Goal: Task Accomplishment & Management: Manage account settings

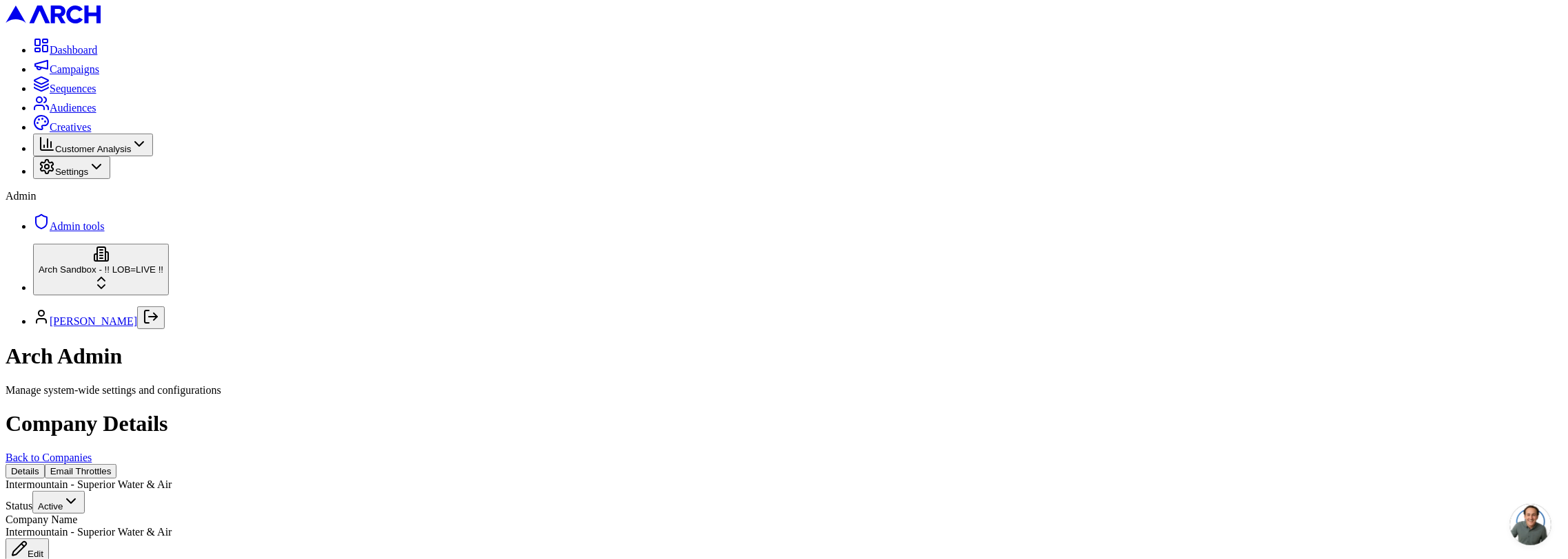
click at [117, 464] on button "Email Throttles" at bounding box center [81, 471] width 72 height 15
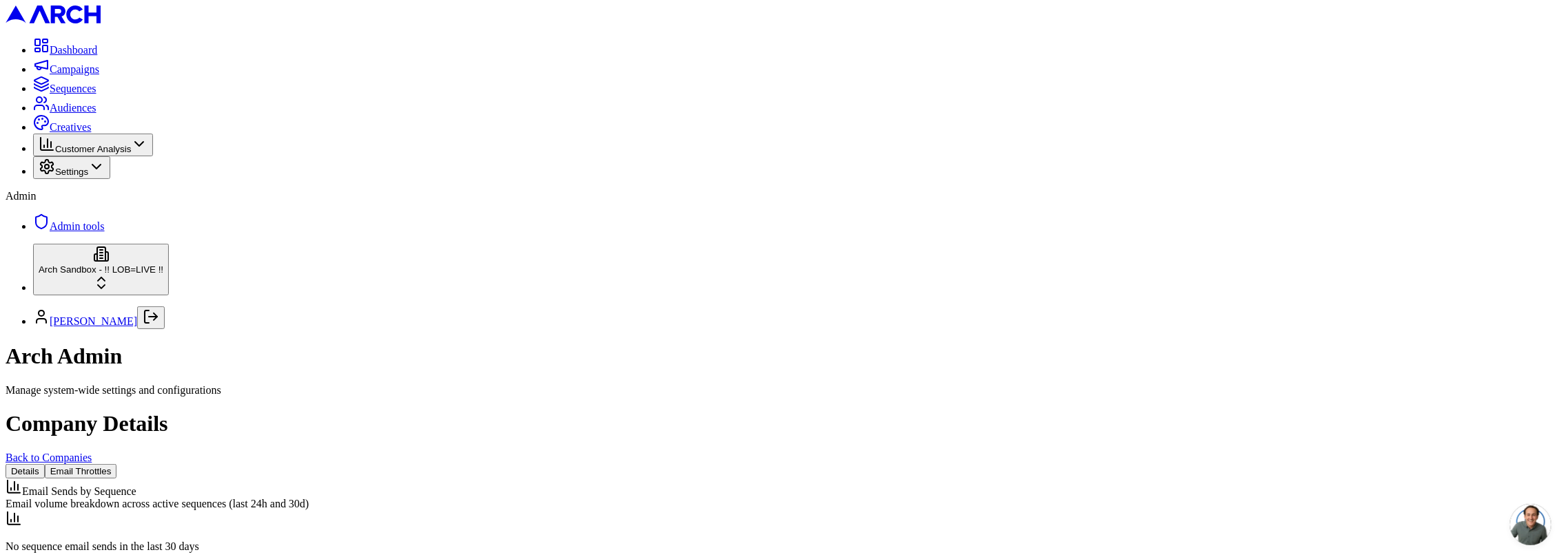
scroll to position [43, 0]
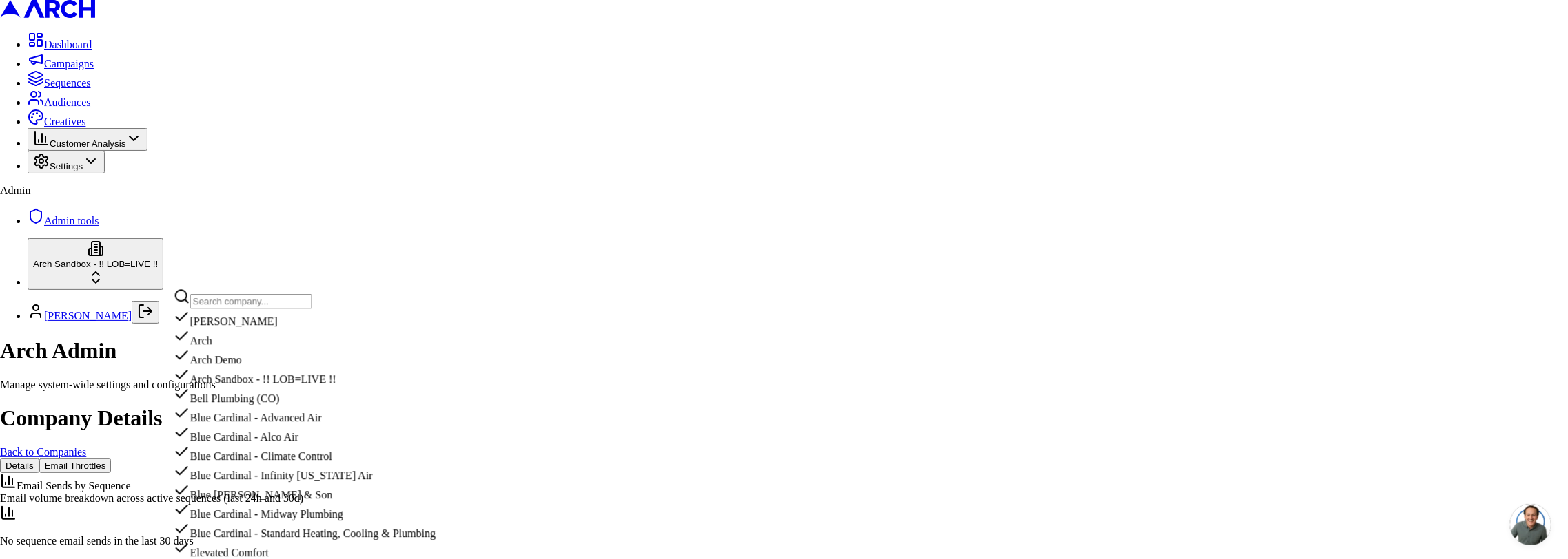
click at [233, 302] on input "text" at bounding box center [251, 301] width 122 height 15
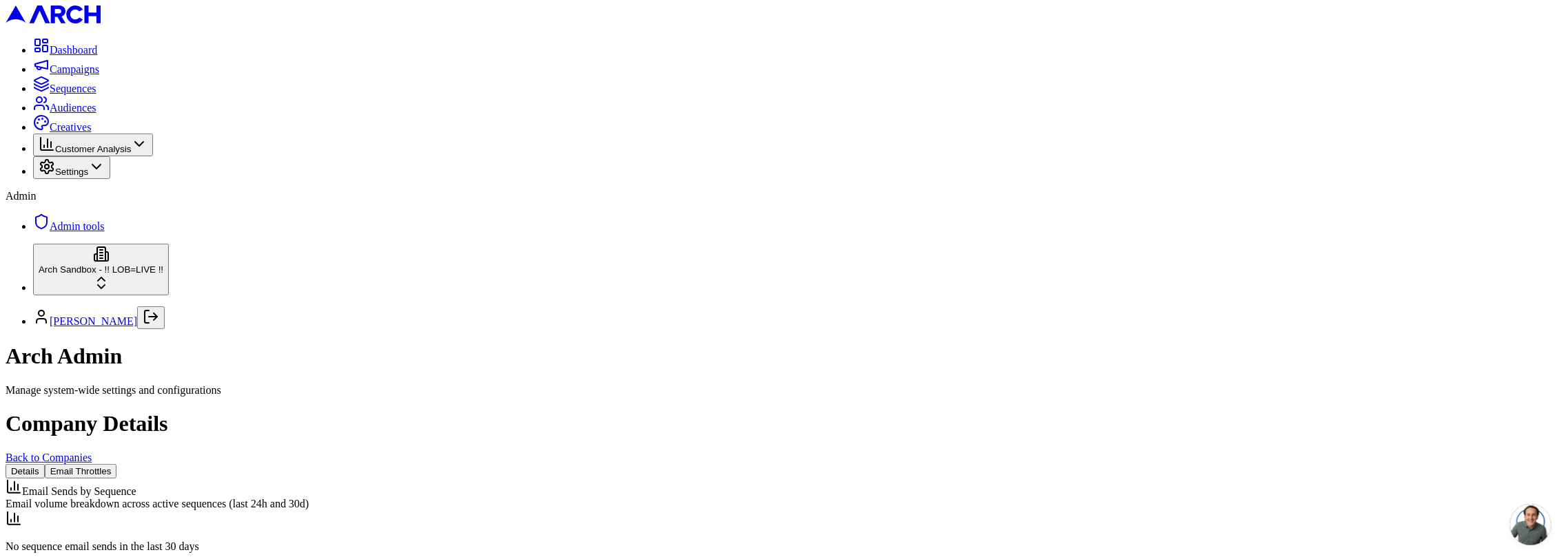
scroll to position [12, 0]
click at [101, 154] on span "Customer Analysis" at bounding box center [93, 149] width 76 height 10
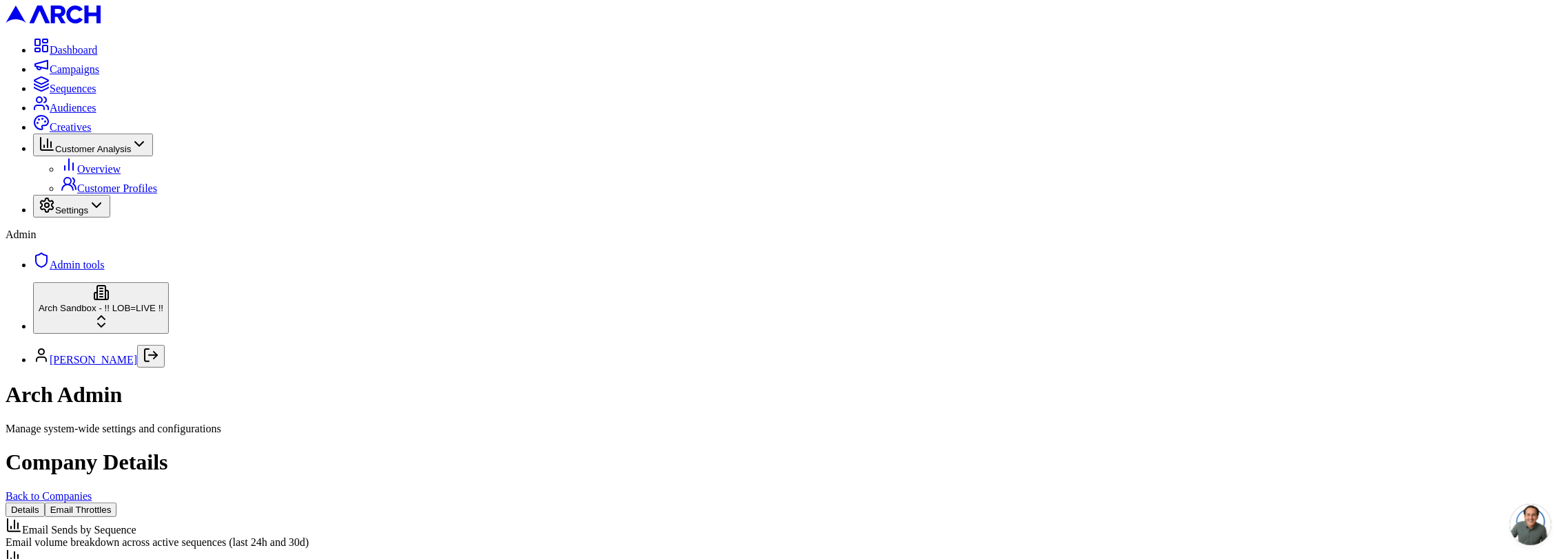
click at [91, 490] on link "Back to Companies" at bounding box center [48, 496] width 86 height 12
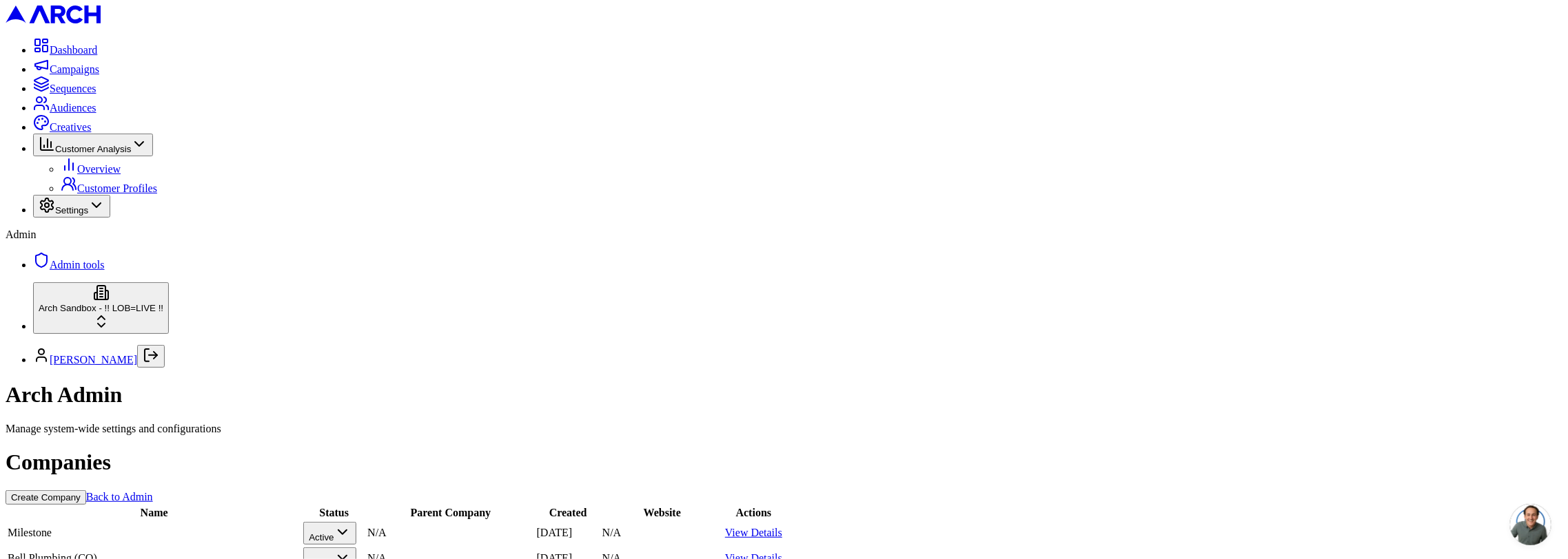
scroll to position [778, 0]
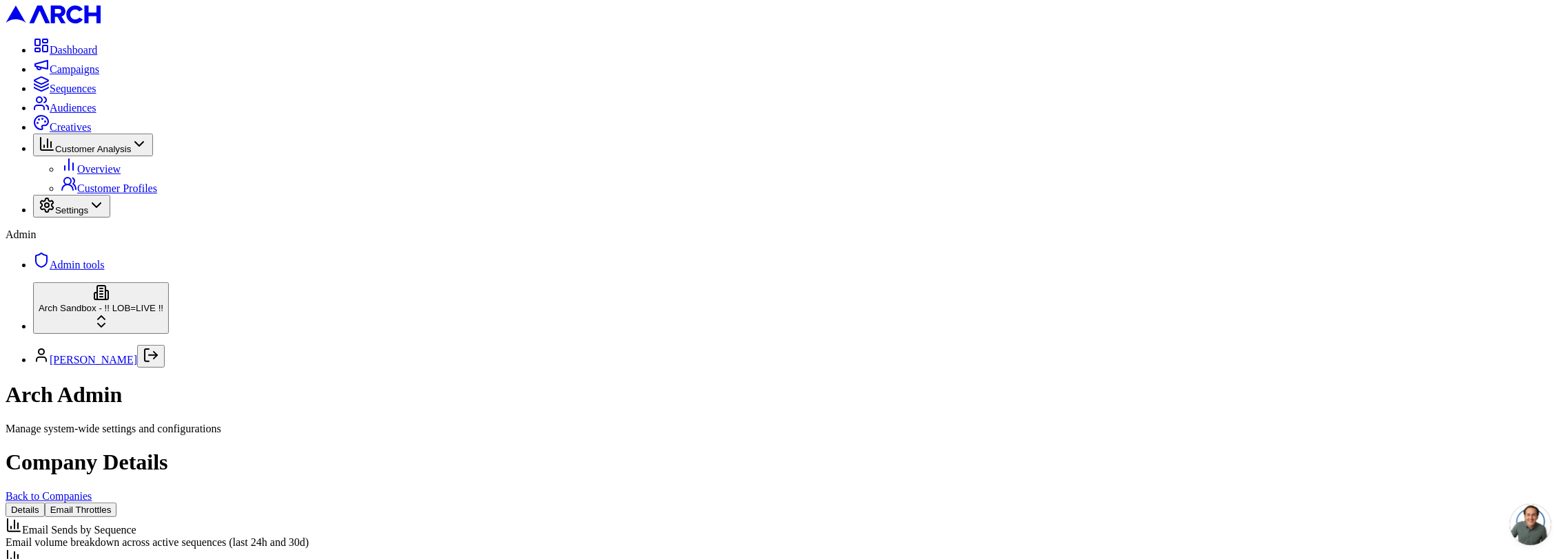
click at [94, 95] on span "Sequences" at bounding box center [73, 89] width 46 height 12
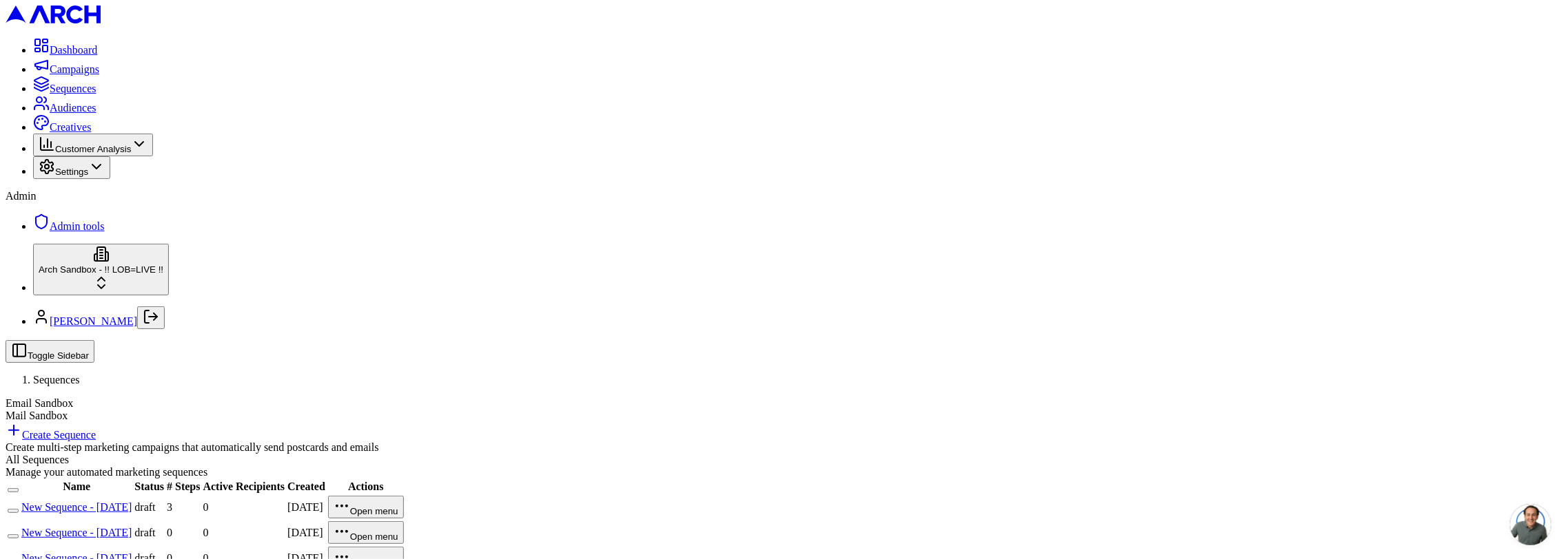
click at [113, 516] on html "Dashboard Campaigns Sequences Audiences Creatives Customer Analysis Settings Ad…" at bounding box center [784, 329] width 1568 height 659
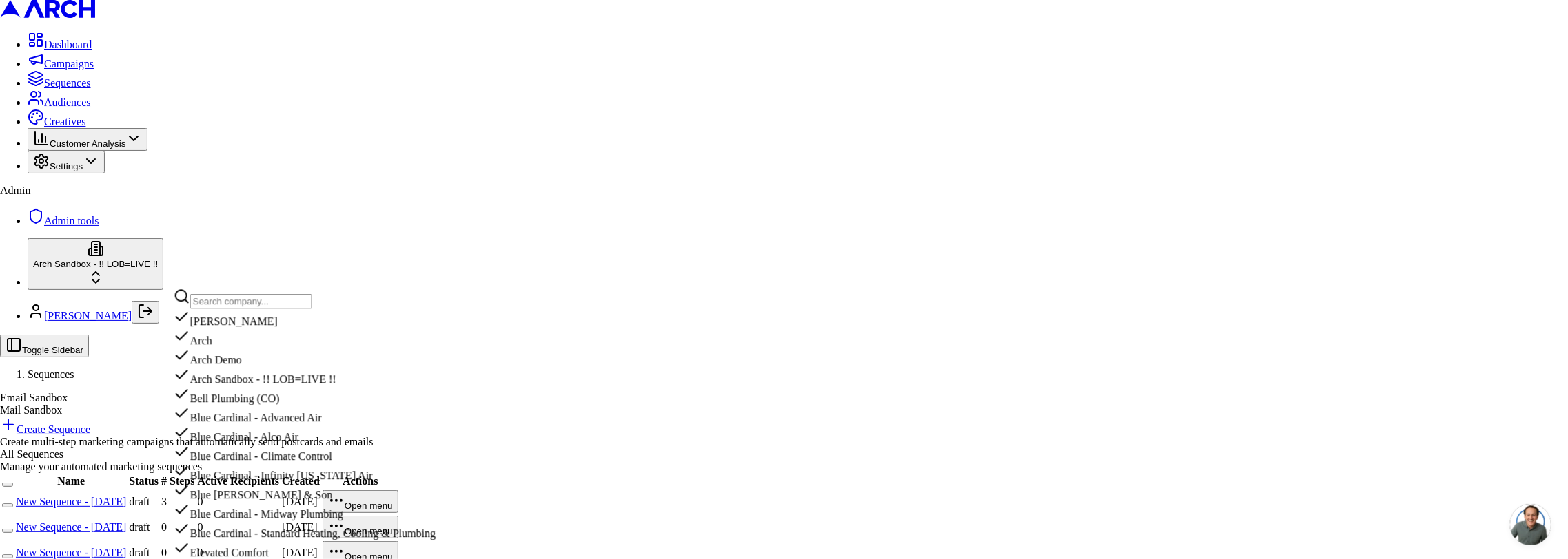
click at [234, 304] on input "text" at bounding box center [251, 301] width 122 height 15
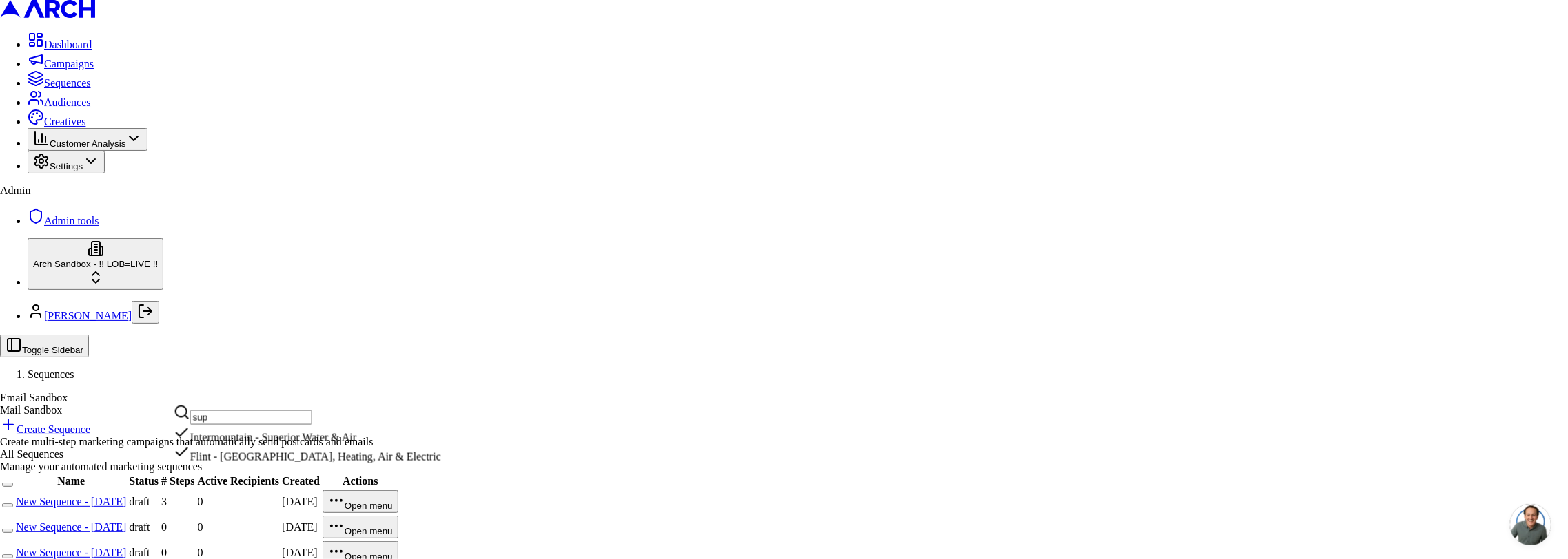
type input "sup"
click at [250, 444] on div "Intermountain - Superior Water & Air" at bounding box center [307, 434] width 268 height 19
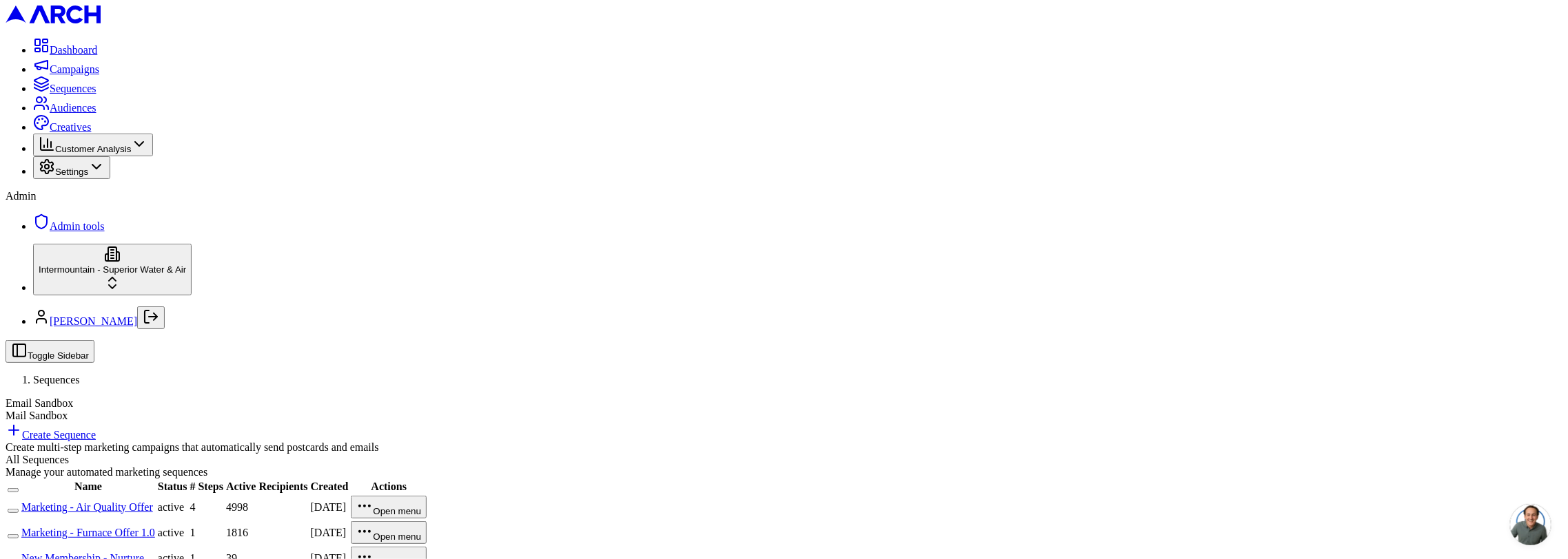
click at [153, 501] on link "Marketing - Air Quality Offer" at bounding box center [87, 507] width 132 height 12
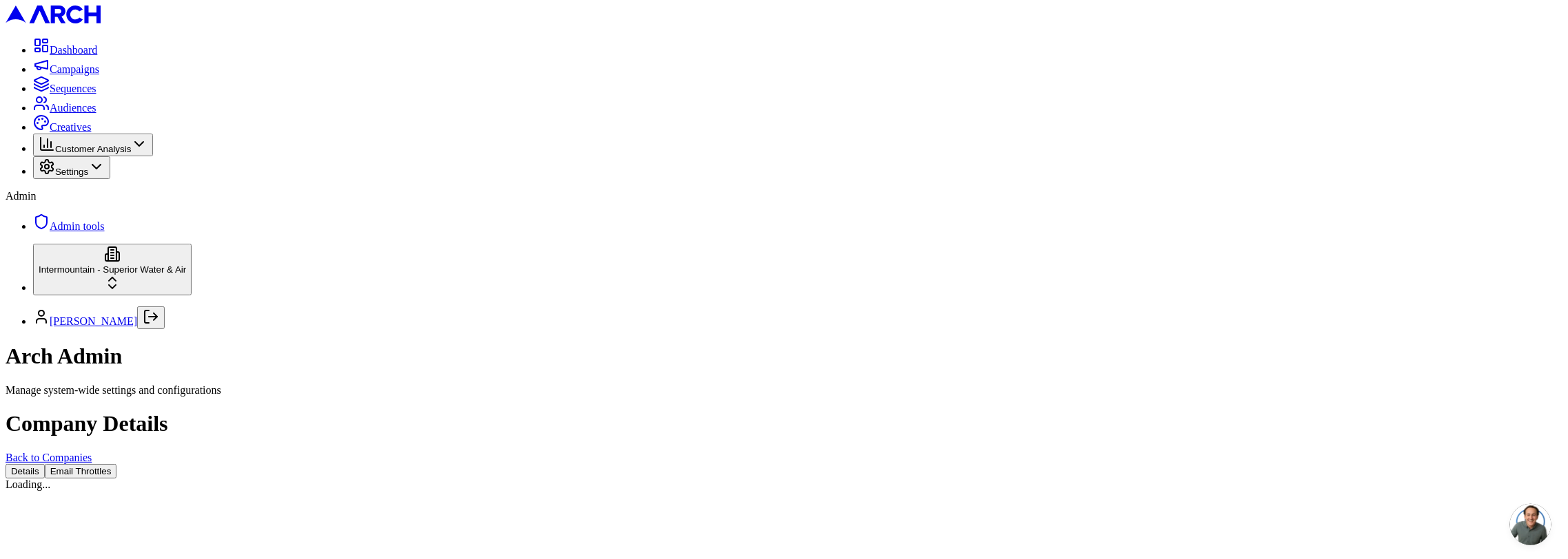
click at [117, 464] on button "Email Throttles" at bounding box center [81, 471] width 72 height 15
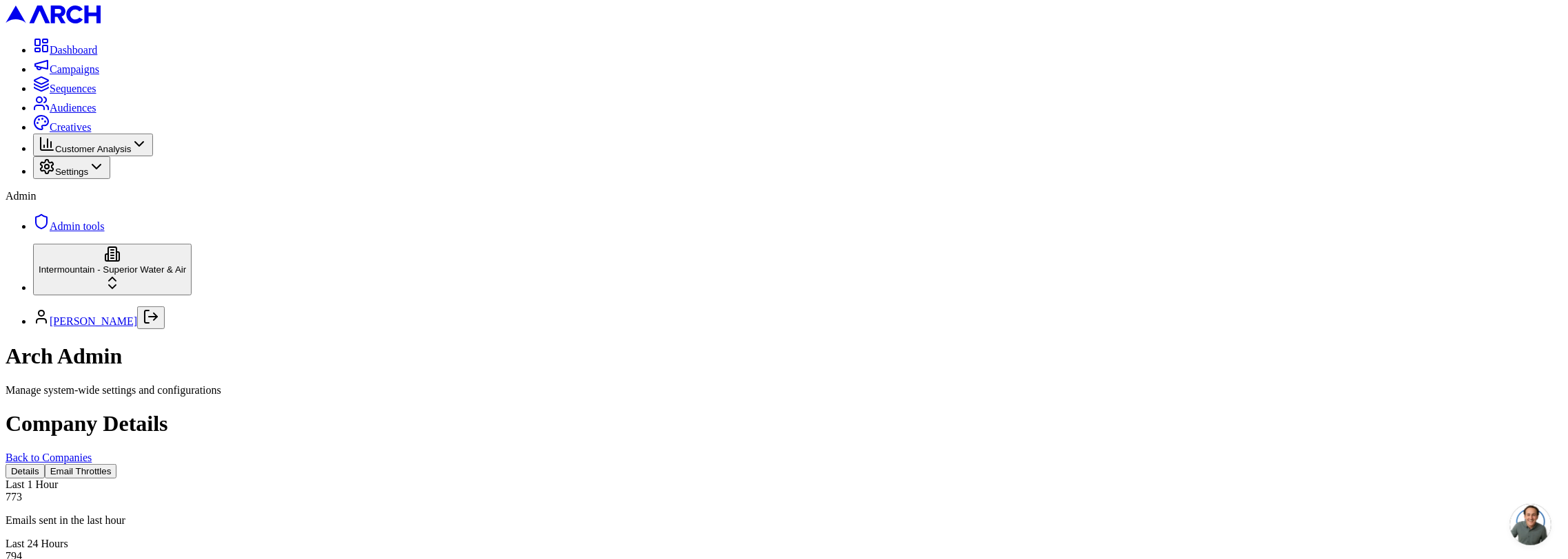
scroll to position [543, 0]
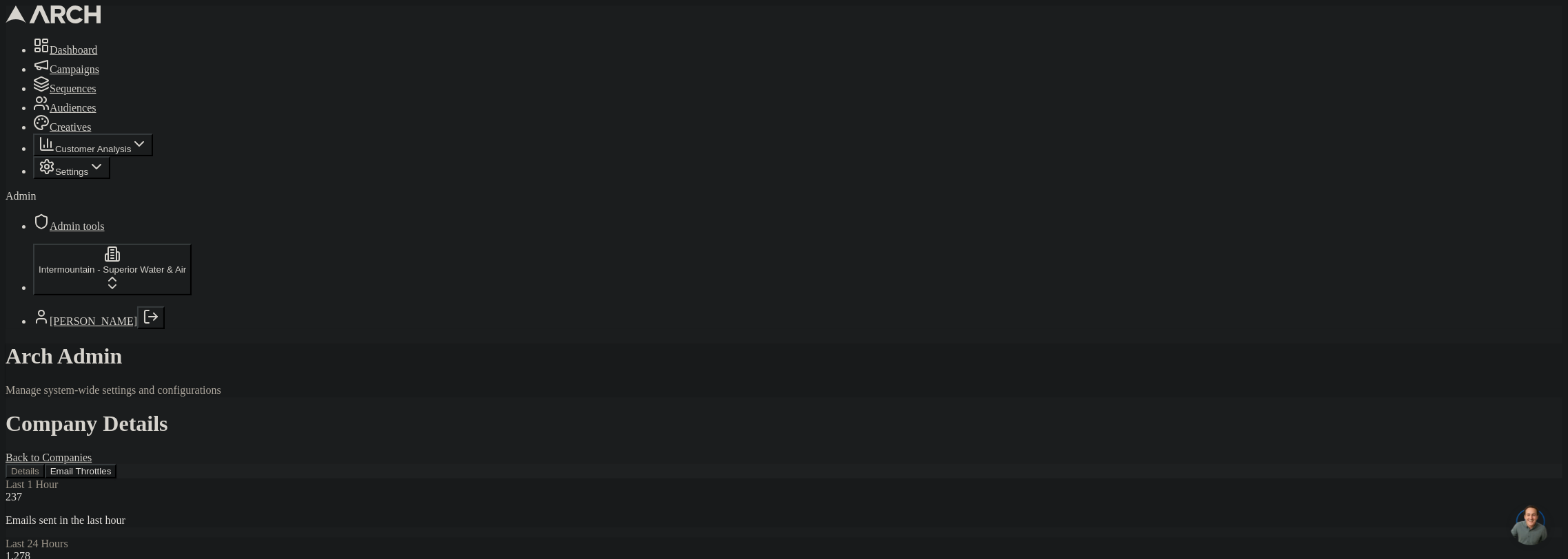
copy div "988 sent"
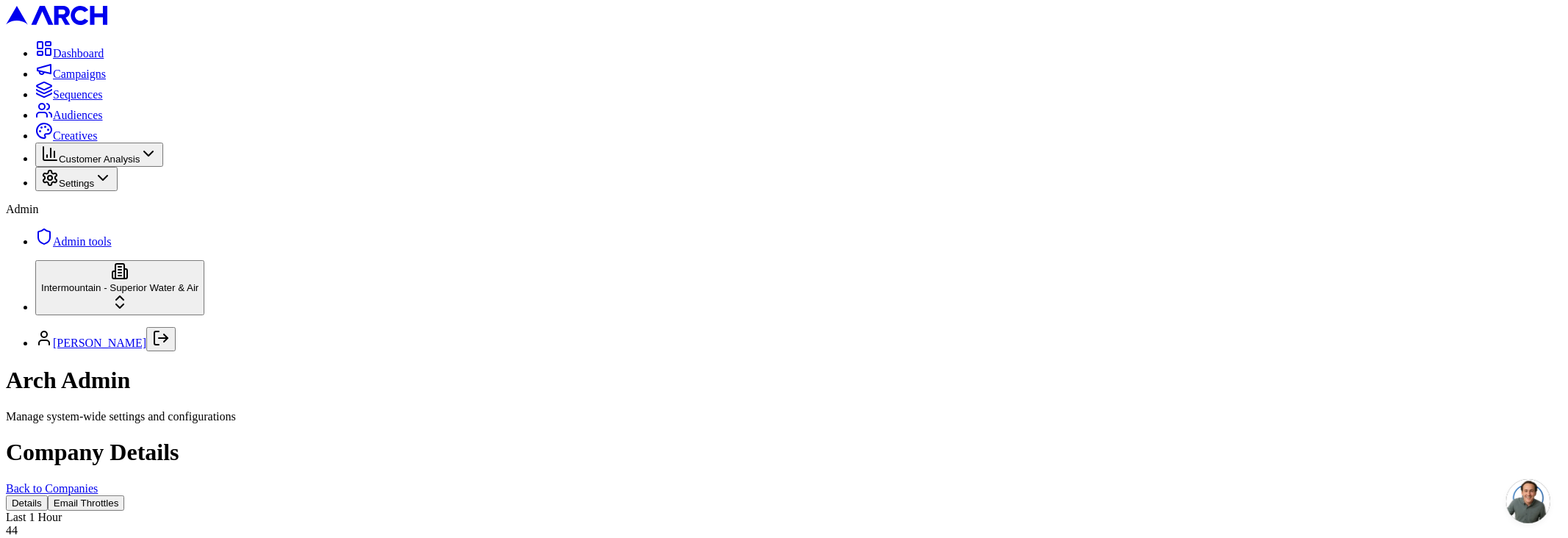
scroll to position [576, 0]
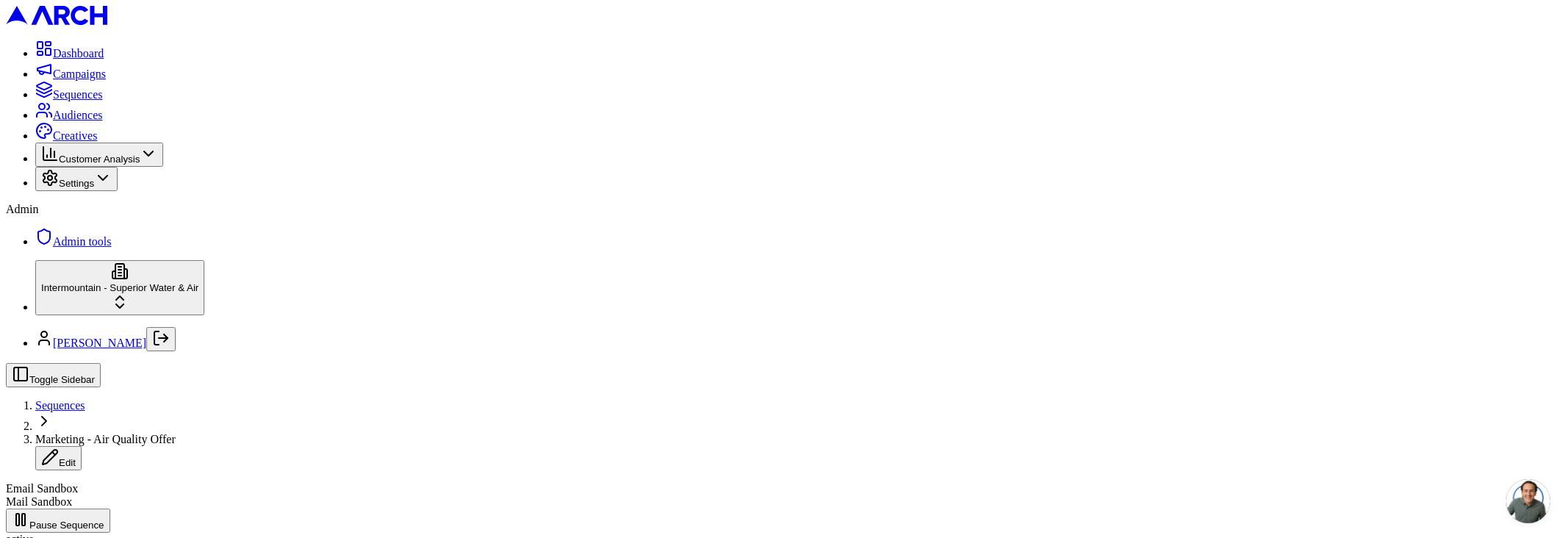
scroll to position [2928, 0]
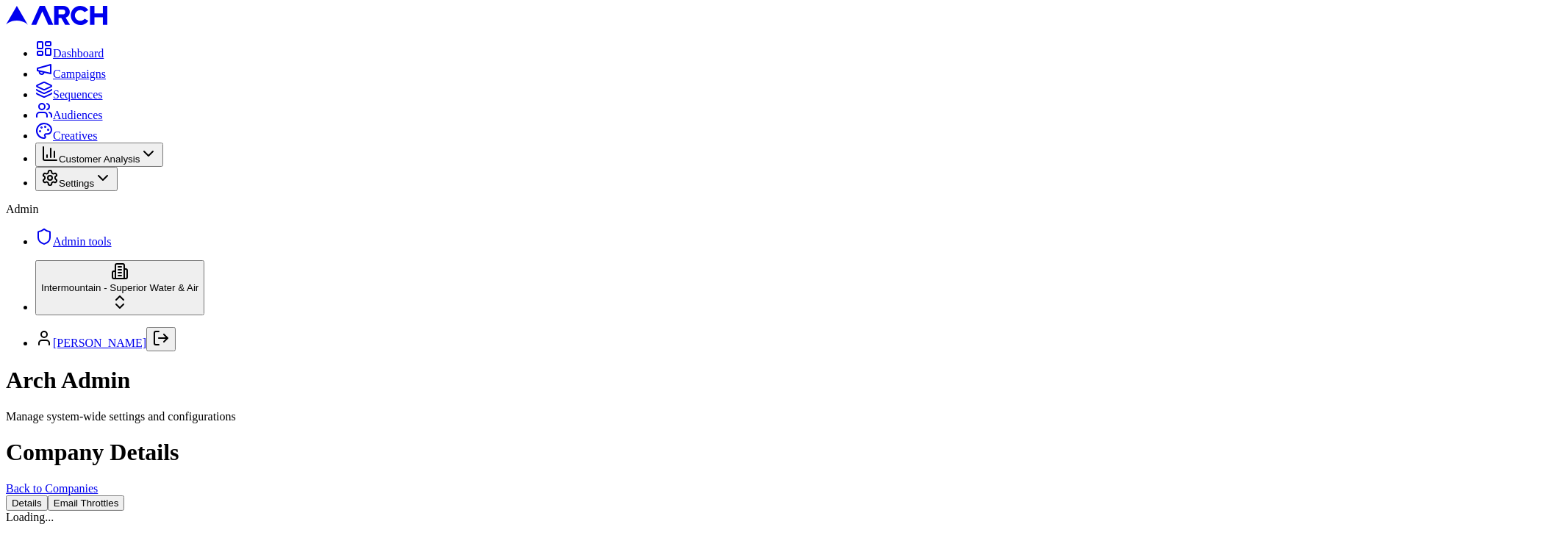
click at [125, 496] on button "Email Throttles" at bounding box center [86, 503] width 77 height 16
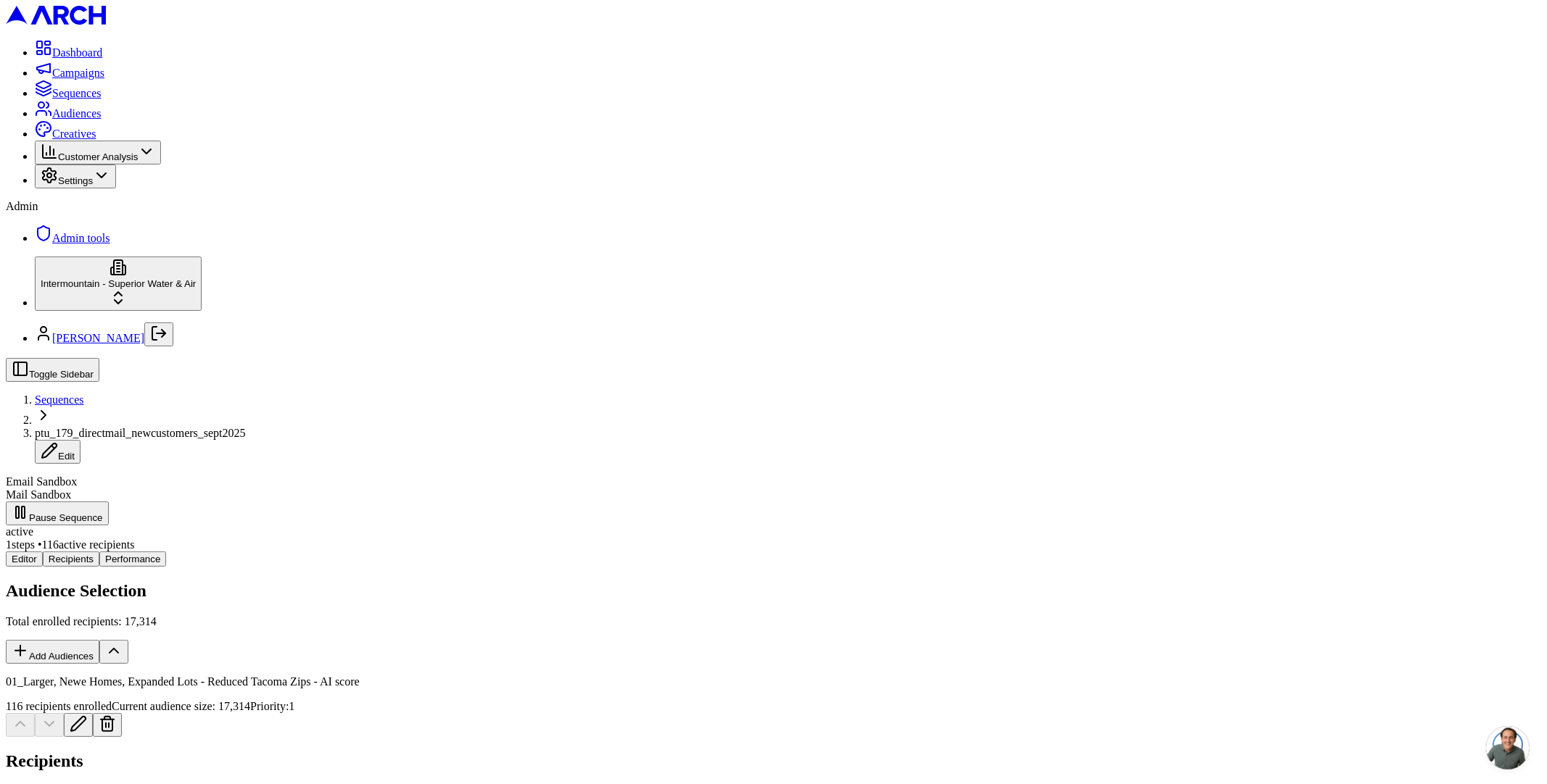
click at [82, 120] on span "Audiences" at bounding box center [77, 113] width 49 height 13
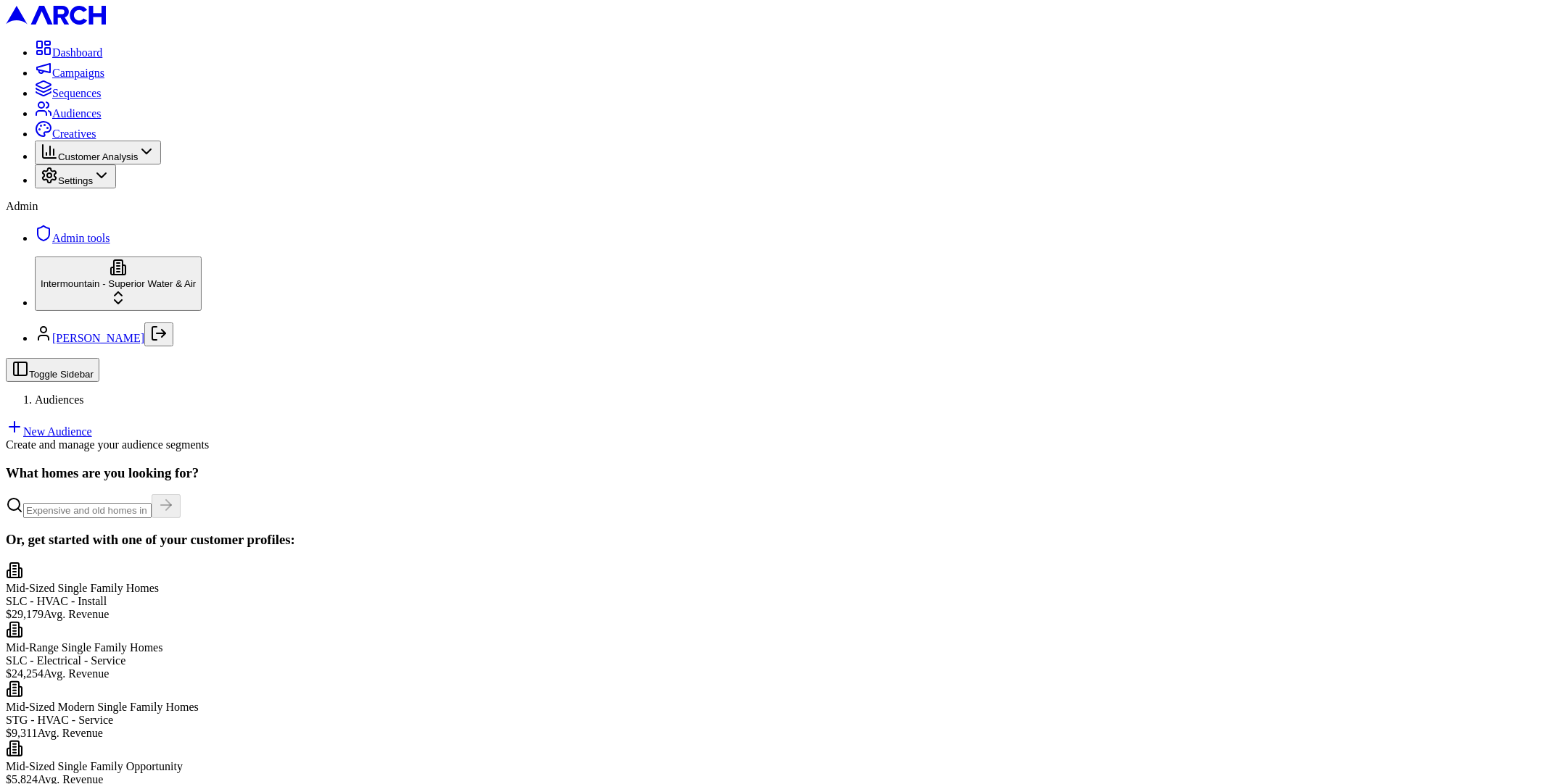
click at [92, 425] on link "New Audience" at bounding box center [48, 432] width 86 height 13
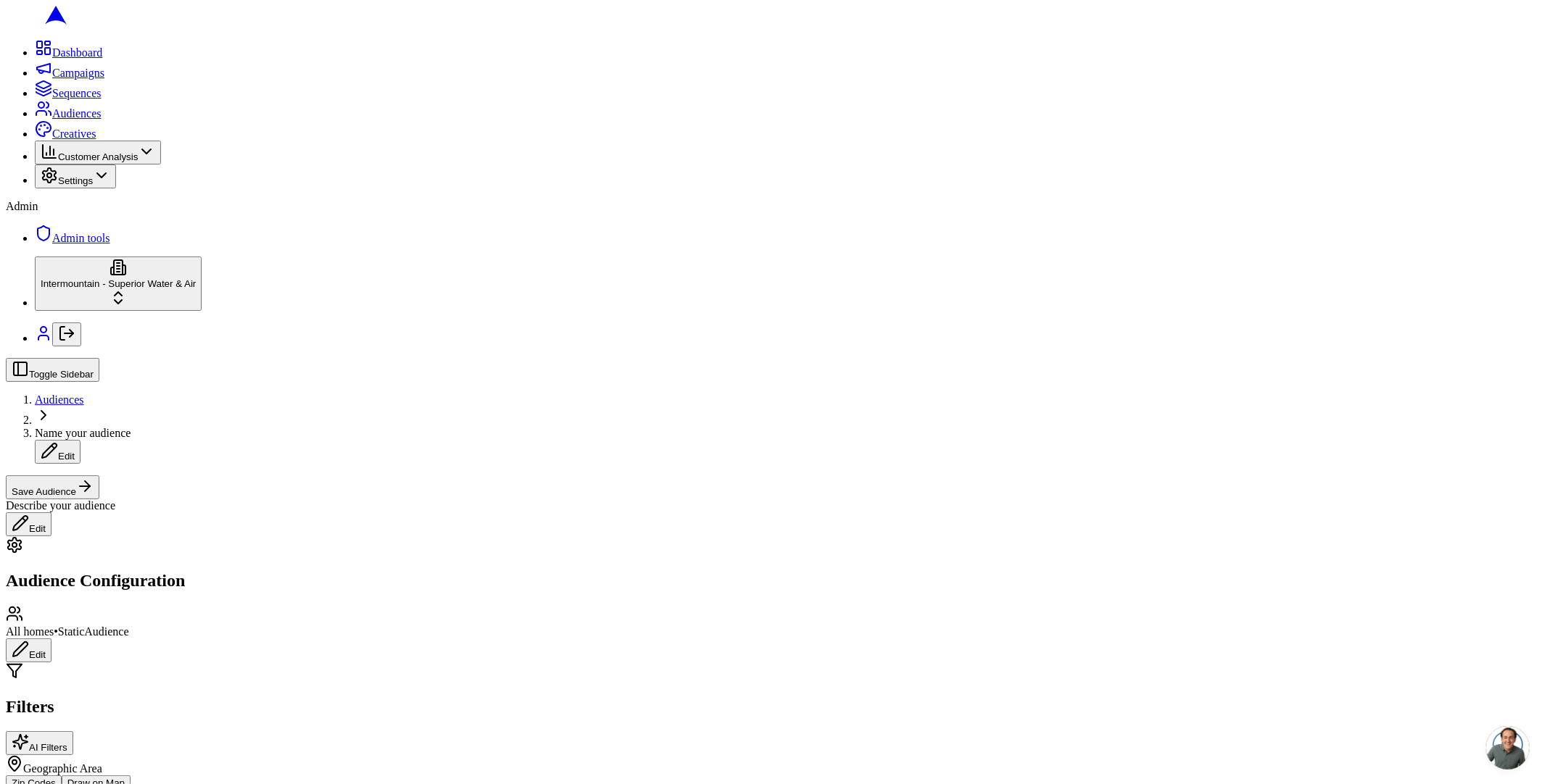
click at [130, 776] on button "Draw on Map" at bounding box center [96, 783] width 69 height 15
